Goal: Task Accomplishment & Management: Manage account settings

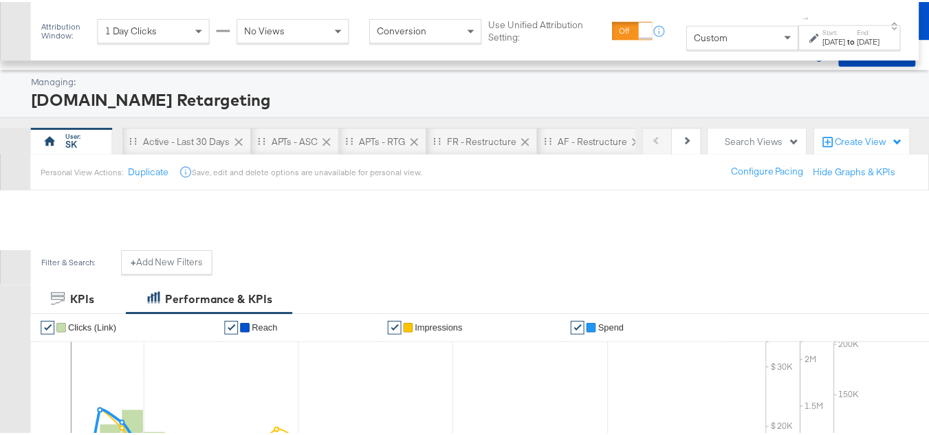
scroll to position [581, 0]
